Goal: Task Accomplishment & Management: Use online tool/utility

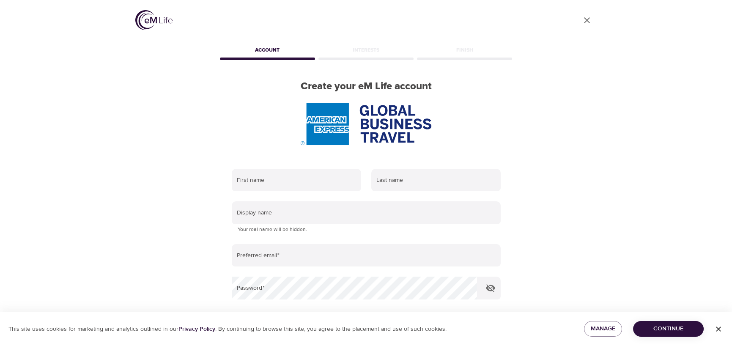
click at [654, 333] on span "Continue" at bounding box center [668, 328] width 57 height 11
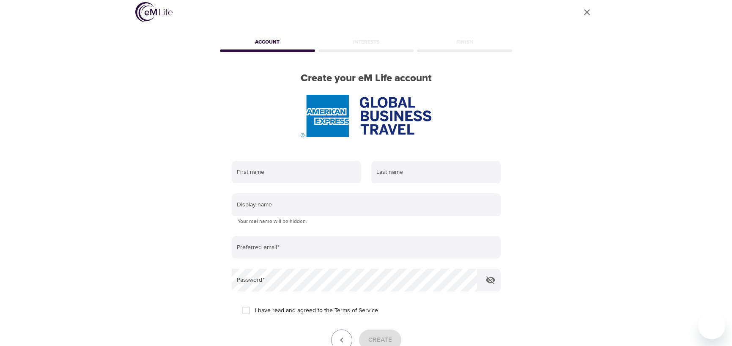
scroll to position [93, 0]
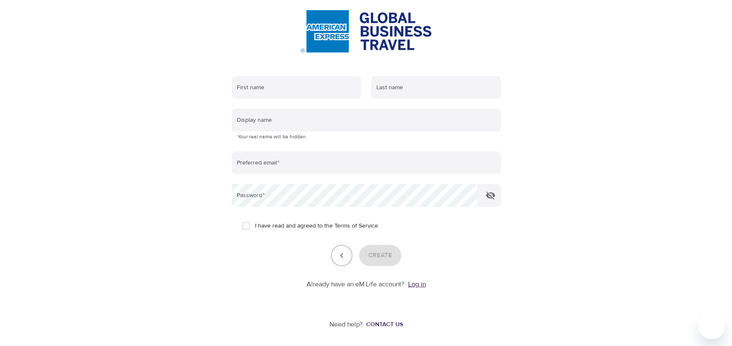
click at [414, 283] on link "Log in" at bounding box center [417, 284] width 18 height 8
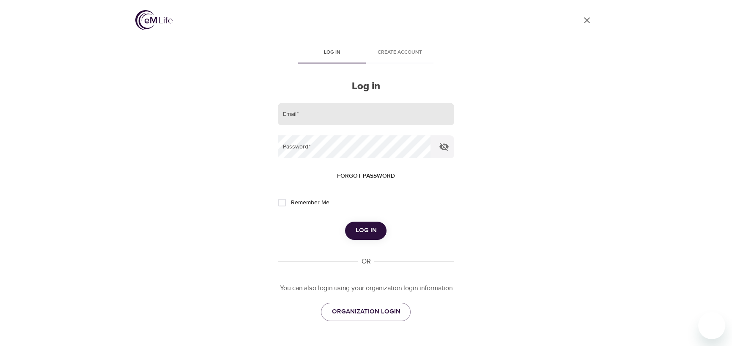
click at [338, 115] on input "email" at bounding box center [366, 114] width 176 height 23
type input "[PERSON_NAME][EMAIL_ADDRESS][DOMAIN_NAME]"
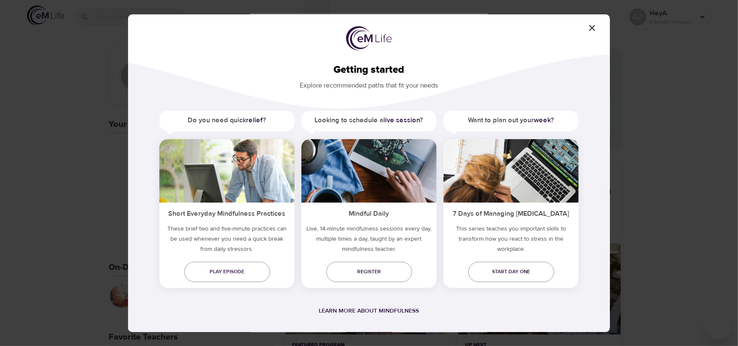
click at [594, 26] on icon "button" at bounding box center [592, 28] width 10 height 10
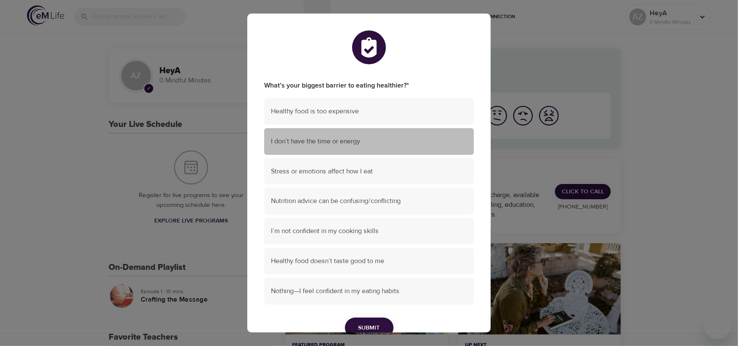
click at [405, 143] on span "I don’t have the time or energy" at bounding box center [369, 142] width 196 height 10
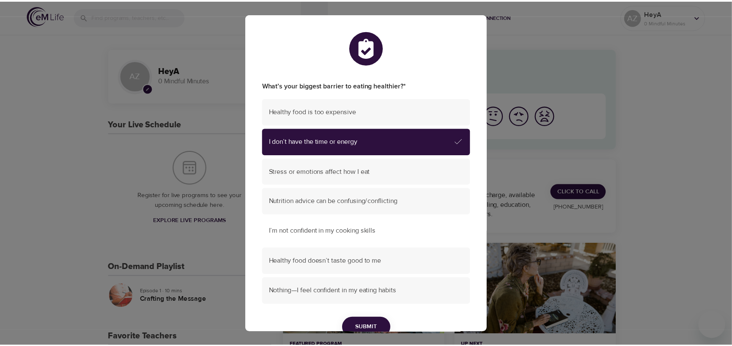
scroll to position [42, 0]
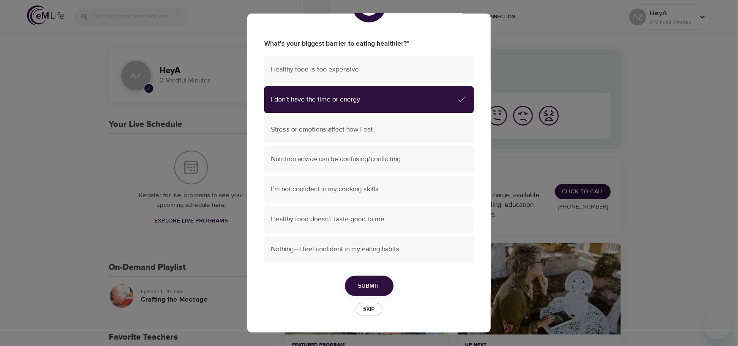
click at [367, 287] on span "Submit" at bounding box center [369, 286] width 22 height 11
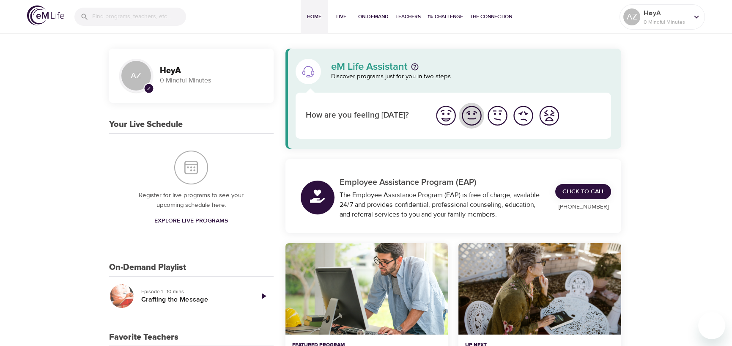
click at [471, 120] on img "I'm feeling good" at bounding box center [471, 115] width 23 height 23
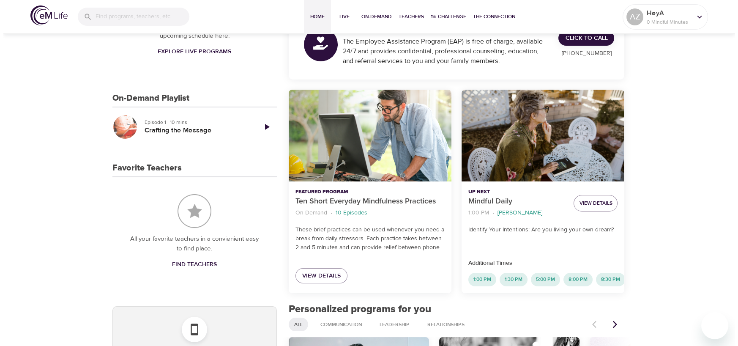
scroll to position [0, 0]
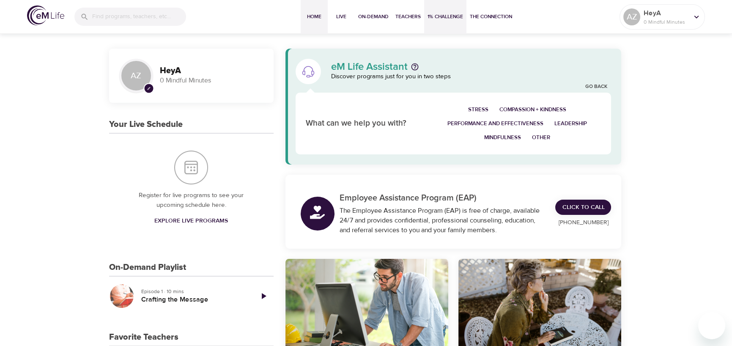
click at [443, 19] on span "1% Challenge" at bounding box center [445, 16] width 36 height 9
